Goal: Transaction & Acquisition: Book appointment/travel/reservation

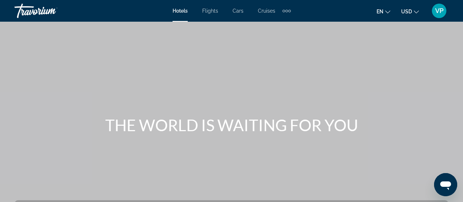
click at [214, 13] on span "Flights" at bounding box center [210, 11] width 16 height 6
click at [209, 12] on span "Flights" at bounding box center [210, 11] width 16 height 6
click at [409, 13] on span "USD" at bounding box center [406, 12] width 11 height 6
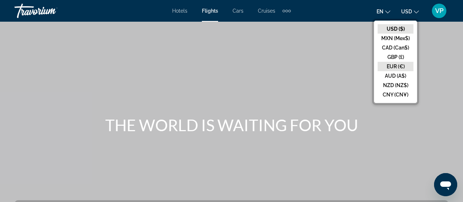
click at [395, 66] on button "EUR (€)" at bounding box center [396, 66] width 36 height 9
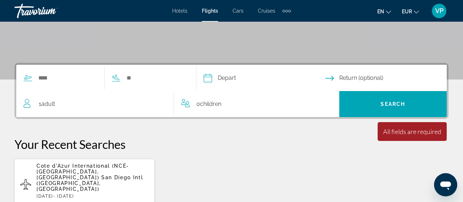
scroll to position [147, 0]
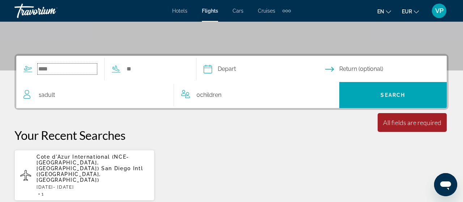
click at [63, 71] on input "Search widget" at bounding box center [67, 69] width 59 height 11
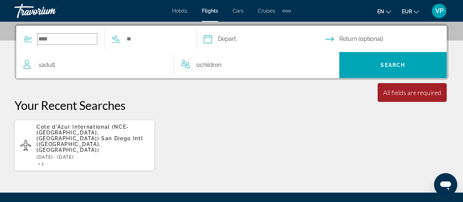
scroll to position [177, 0]
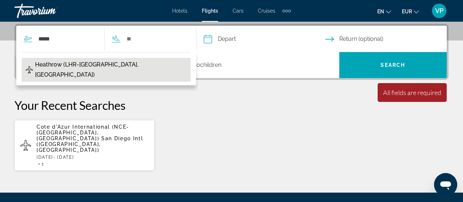
click at [58, 60] on span "Heathrow (LHR-[GEOGRAPHIC_DATA], [GEOGRAPHIC_DATA])" at bounding box center [111, 70] width 152 height 20
type input "**********"
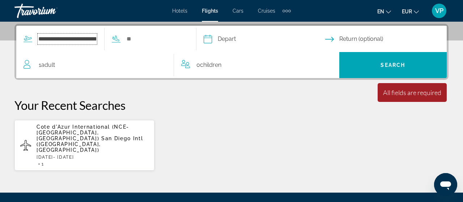
scroll to position [0, 35]
click at [168, 39] on input "Search widget" at bounding box center [174, 39] width 59 height 11
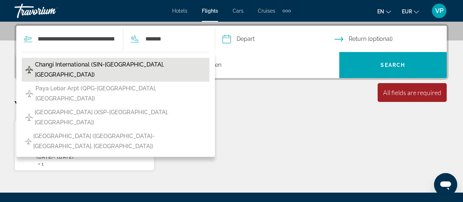
click at [112, 67] on span "Changi International (SIN-[GEOGRAPHIC_DATA], [GEOGRAPHIC_DATA])" at bounding box center [120, 70] width 171 height 20
type input "**********"
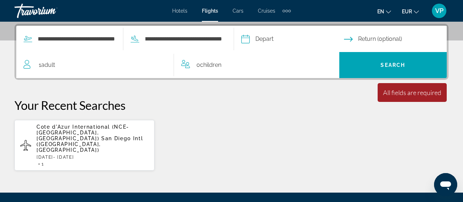
click at [288, 42] on input "Depart date" at bounding box center [293, 40] width 106 height 28
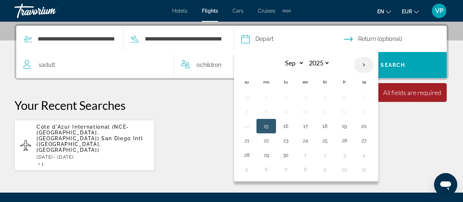
click at [363, 67] on th "Next month" at bounding box center [364, 65] width 20 height 16
click at [364, 65] on th "Next month" at bounding box center [364, 65] width 20 height 16
select select "**"
click at [305, 123] on button "17" at bounding box center [306, 126] width 12 height 10
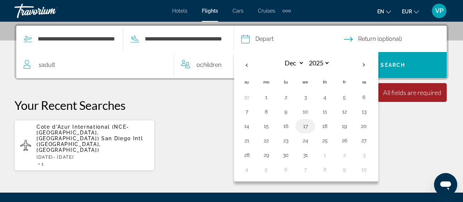
type input "**********"
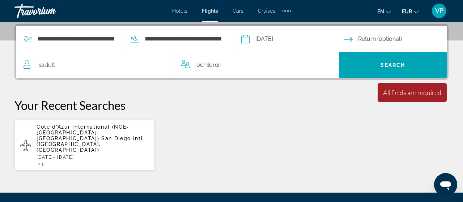
click at [381, 39] on input "Return date" at bounding box center [397, 40] width 106 height 28
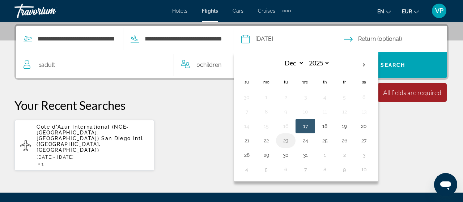
click at [285, 140] on button "23" at bounding box center [286, 141] width 12 height 10
type input "**********"
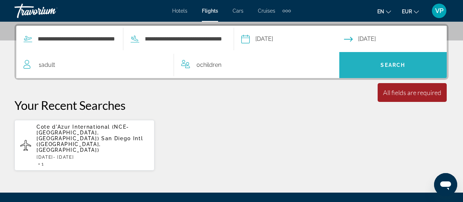
click at [372, 62] on span "Search widget" at bounding box center [394, 64] width 108 height 17
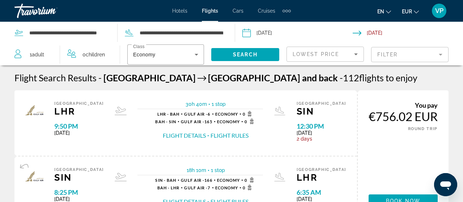
click at [402, 53] on mat-form-field "Filter" at bounding box center [409, 54] width 77 height 15
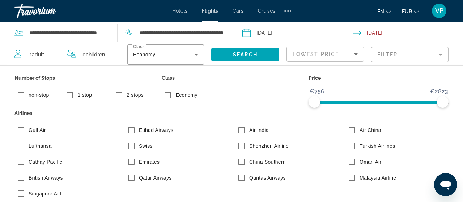
click at [438, 36] on input "Return date: Dec 23, 2025" at bounding box center [409, 34] width 113 height 24
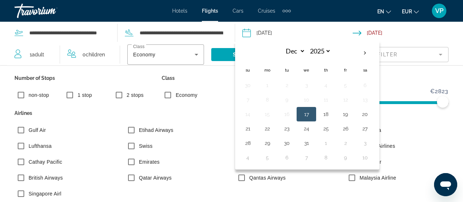
click at [408, 69] on div "Number of Stops non-stop 1 stop 2 stops Class Economy Price €756 €2823 €756 €28…" at bounding box center [231, 148] width 463 height 165
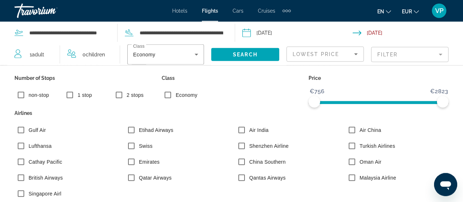
scroll to position [101, 0]
click at [256, 54] on span "Search" at bounding box center [245, 55] width 25 height 6
click at [452, 55] on app-flights-search-filters "Lowest Price Filter Number of Stops non-stop 1 stop 2 stops Class Economy Price…" at bounding box center [375, 55] width 177 height 22
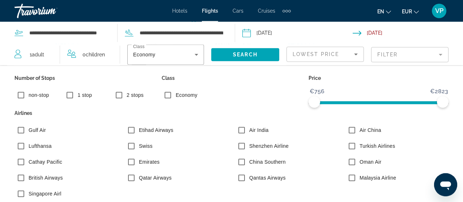
click at [448, 49] on mat-form-field "Filter" at bounding box center [409, 54] width 77 height 15
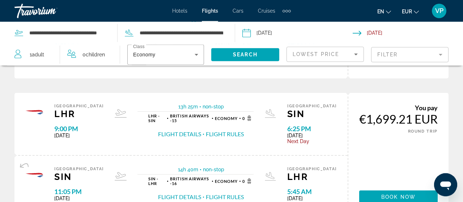
click at [453, 35] on input "Return date: Dec 23, 2025" at bounding box center [409, 34] width 113 height 24
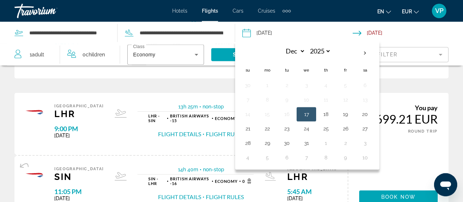
click at [450, 47] on app-flights-search-filters "Lowest Price Filter" at bounding box center [375, 55] width 177 height 22
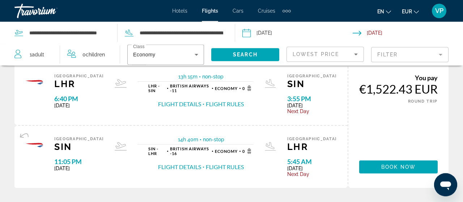
scroll to position [0, 0]
